Goal: Check status: Check status

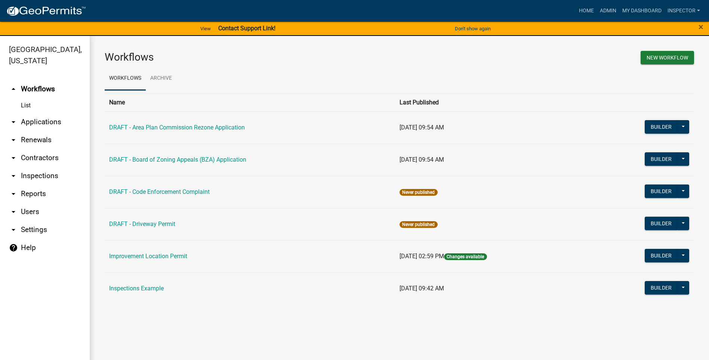
click at [30, 119] on link "arrow_drop_down Applications" at bounding box center [45, 122] width 90 height 18
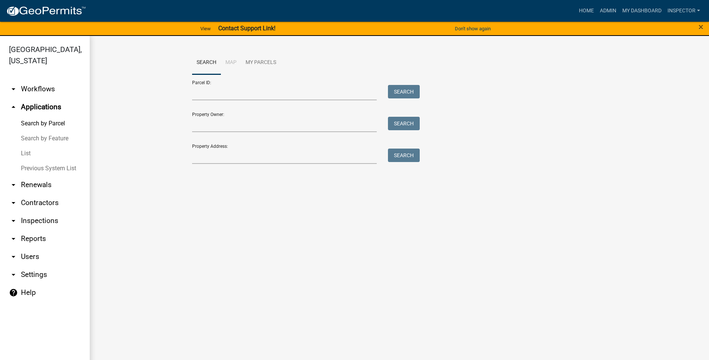
click at [35, 152] on link "List" at bounding box center [45, 153] width 90 height 15
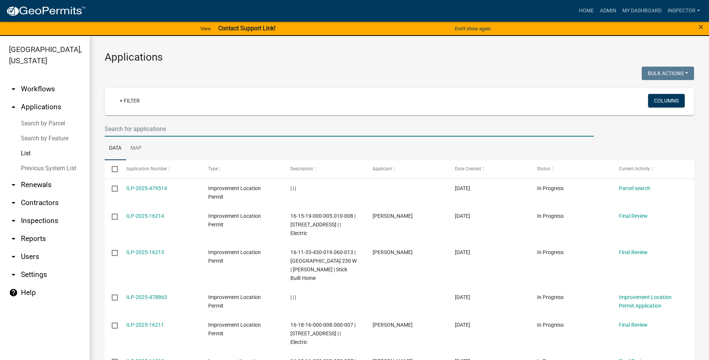
click at [165, 131] on input "text" at bounding box center [349, 128] width 489 height 15
click at [165, 123] on input "text" at bounding box center [349, 128] width 489 height 15
click at [224, 127] on input "text" at bounding box center [349, 128] width 489 height 15
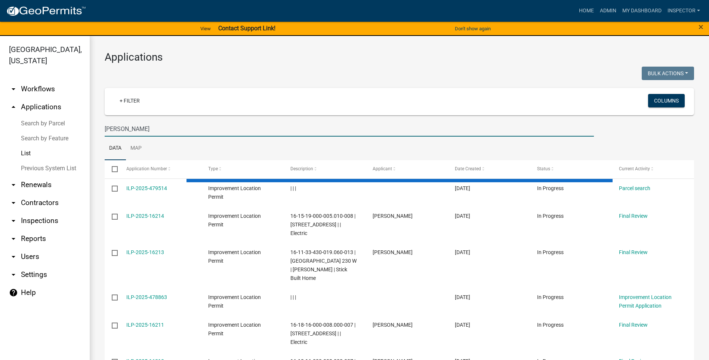
type input "saylor"
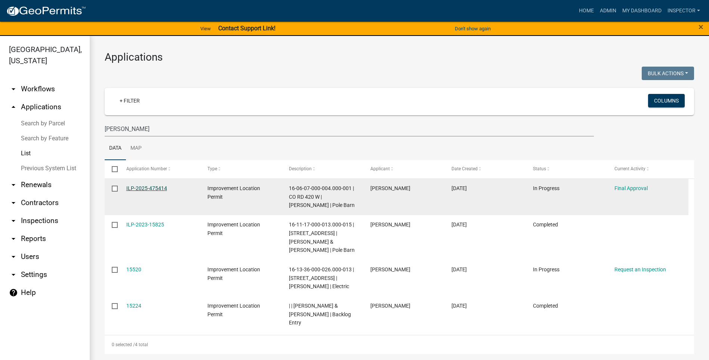
click at [136, 185] on link "ILP-2025-475414" at bounding box center [146, 188] width 41 height 6
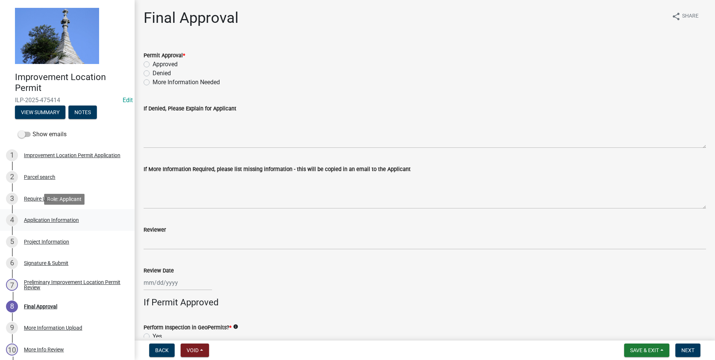
click at [66, 221] on div "Application Information" at bounding box center [51, 219] width 55 height 5
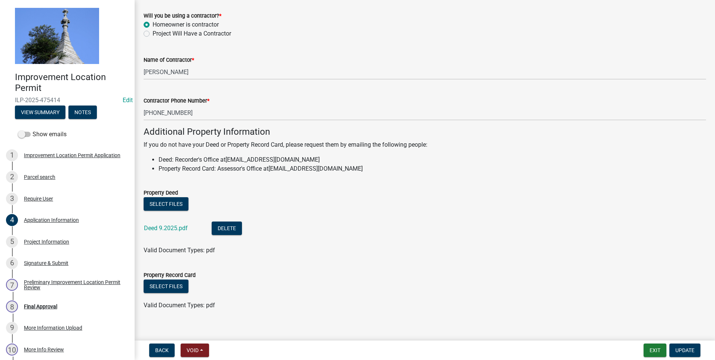
scroll to position [435, 0]
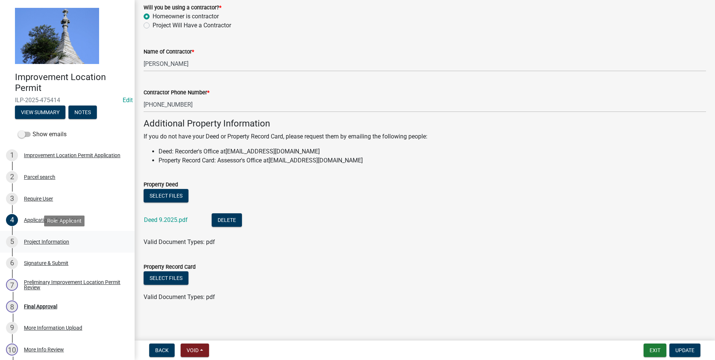
click at [45, 243] on div "Project Information" at bounding box center [46, 241] width 45 height 5
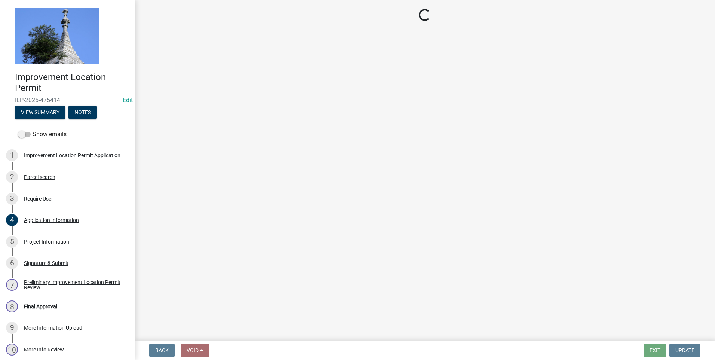
select select "dd9adb89-9a3c-4bc9-90d3-fd9cd60e52ec"
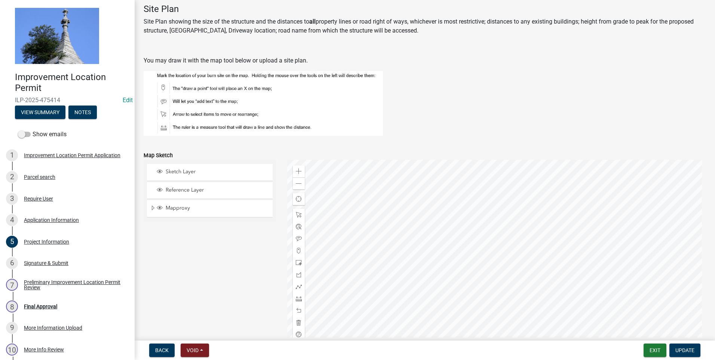
scroll to position [523, 0]
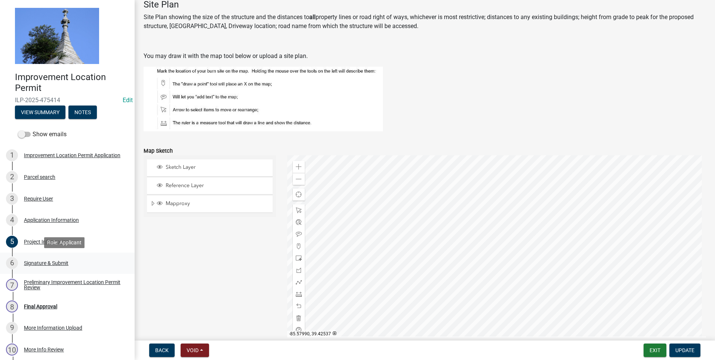
click at [53, 261] on div "Signature & Submit" at bounding box center [46, 262] width 44 height 5
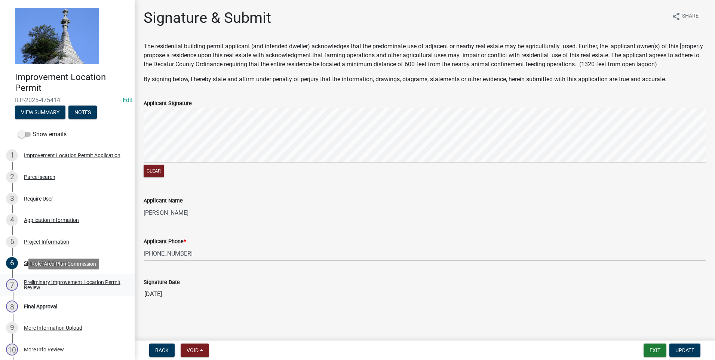
click at [41, 283] on div "Preliminary Improvement Location Permit Review" at bounding box center [73, 284] width 99 height 10
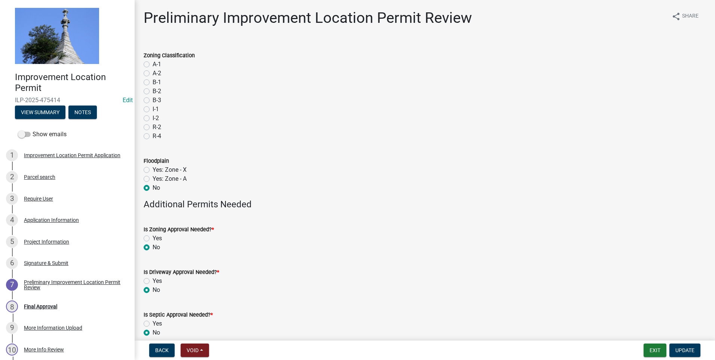
scroll to position [36, 0]
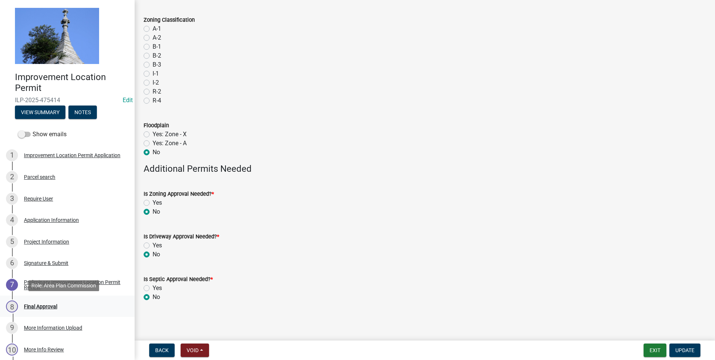
click at [43, 305] on div "Final Approval" at bounding box center [40, 306] width 33 height 5
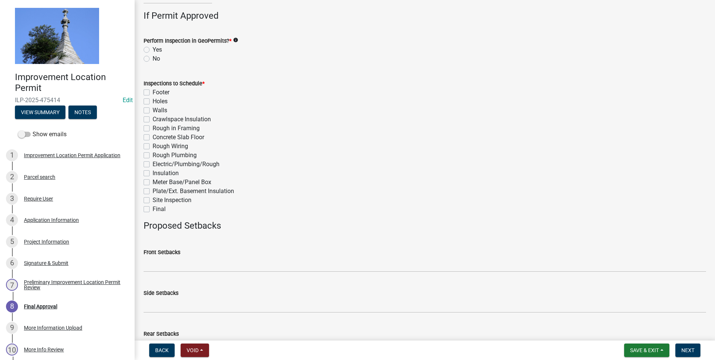
scroll to position [338, 0]
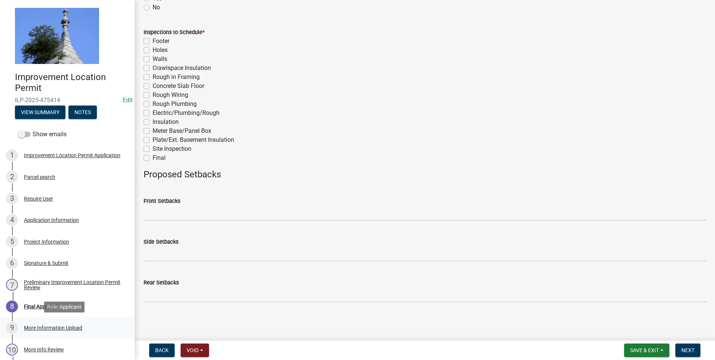
click at [73, 328] on div "More Information Upload" at bounding box center [53, 327] width 58 height 5
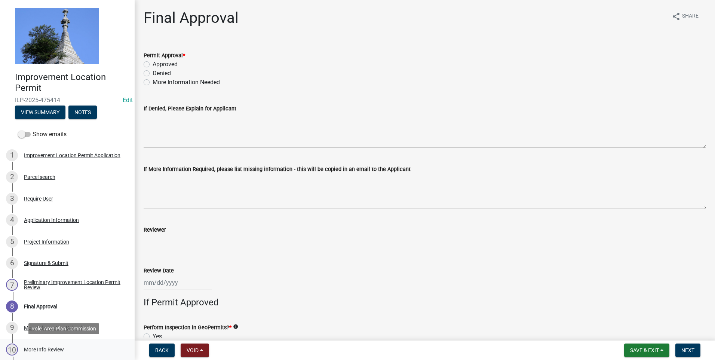
click at [28, 349] on div "More Info Review" at bounding box center [44, 349] width 40 height 5
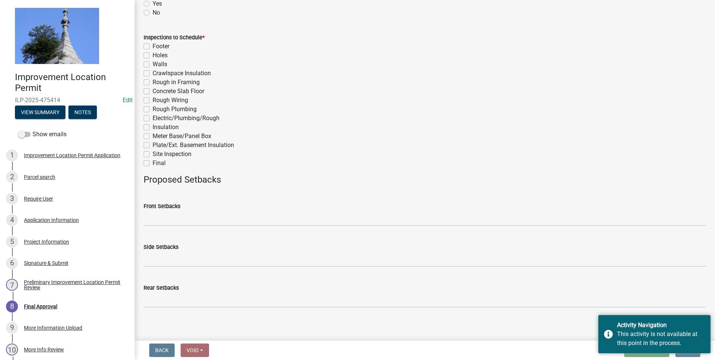
scroll to position [338, 0]
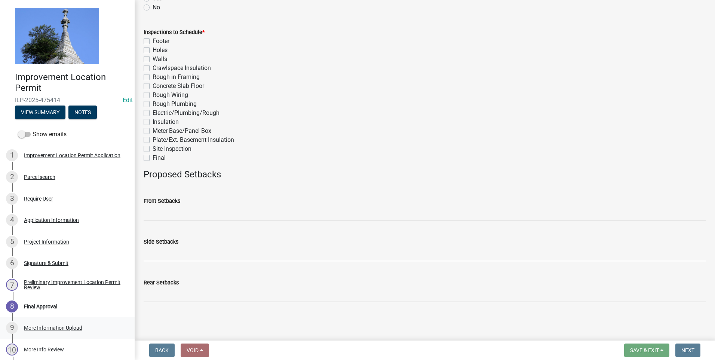
click at [27, 328] on div "More Information Upload" at bounding box center [53, 327] width 58 height 5
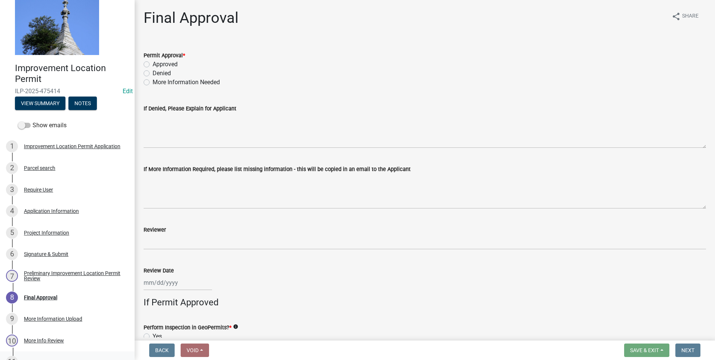
scroll to position [0, 0]
